Goal: Transaction & Acquisition: Register for event/course

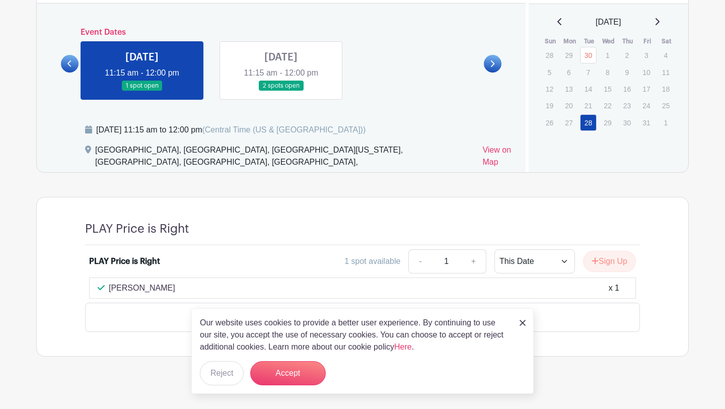
scroll to position [514, 0]
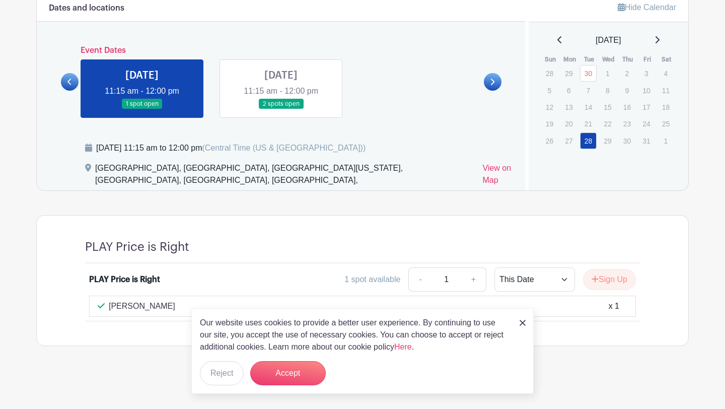
click at [522, 320] on img at bounding box center [523, 323] width 6 height 6
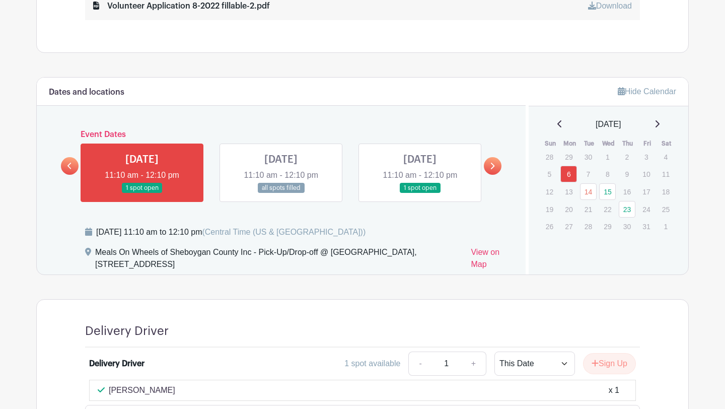
scroll to position [551, 0]
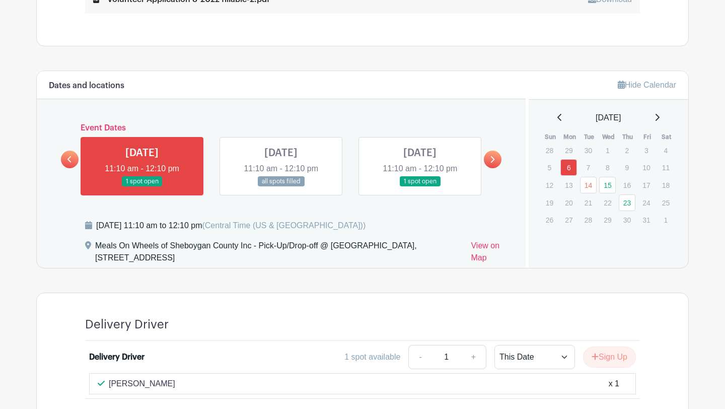
click at [493, 158] on icon at bounding box center [493, 159] width 4 height 7
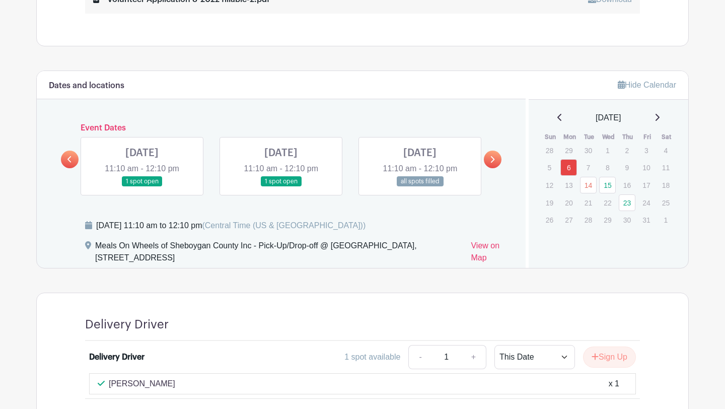
click at [281, 187] on link at bounding box center [281, 187] width 0 height 0
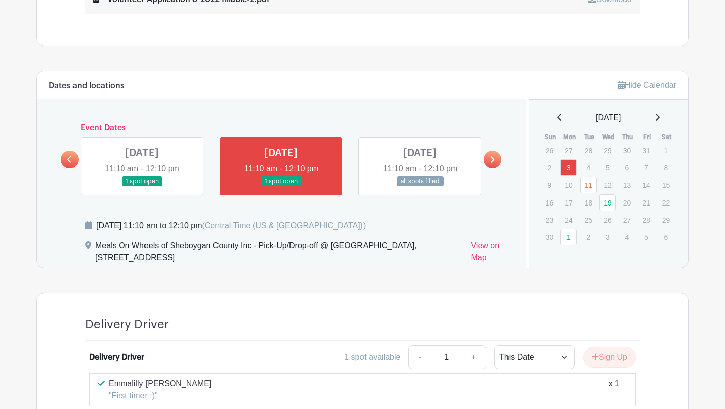
click at [490, 159] on icon at bounding box center [492, 160] width 5 height 8
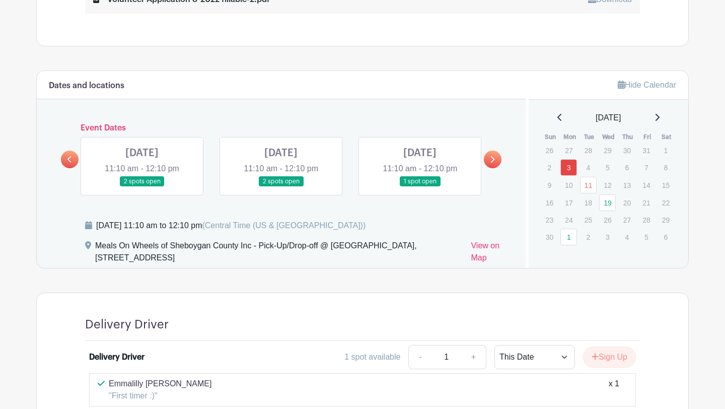
click at [68, 153] on link at bounding box center [70, 160] width 18 height 18
